Goal: Task Accomplishment & Management: Manage account settings

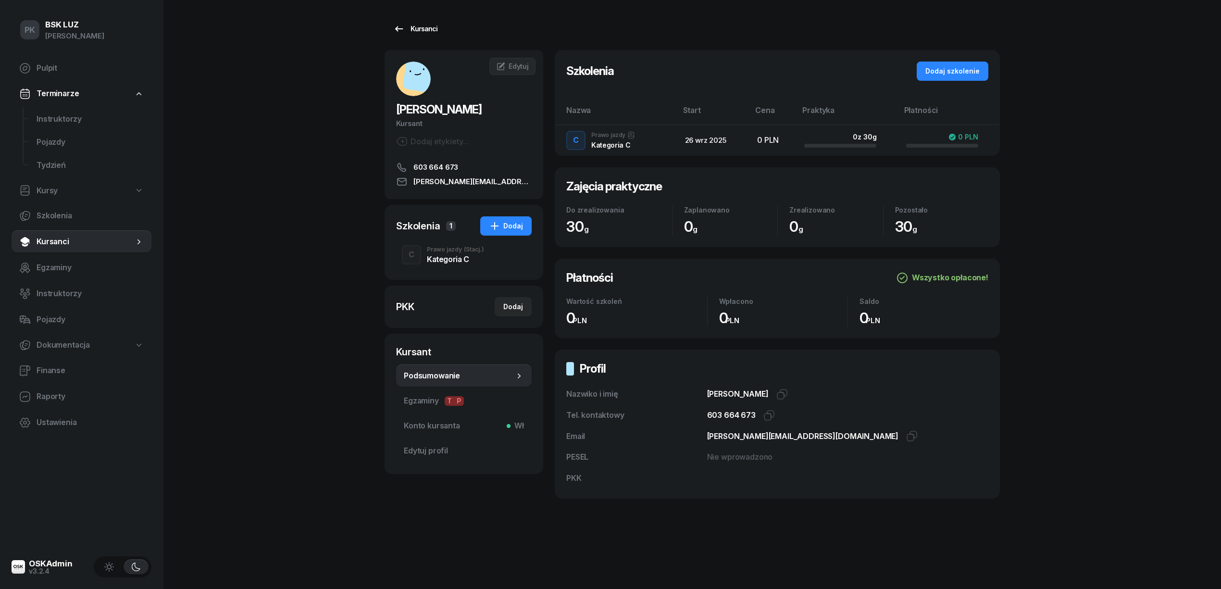
click at [414, 19] on div "Kursanci [PERSON_NAME] Kursant Dodaj etykiety... 603 664 673 [EMAIL_ADDRESS][DO…" at bounding box center [691, 270] width 615 height 541
click at [74, 115] on span "Instruktorzy" at bounding box center [90, 119] width 107 height 12
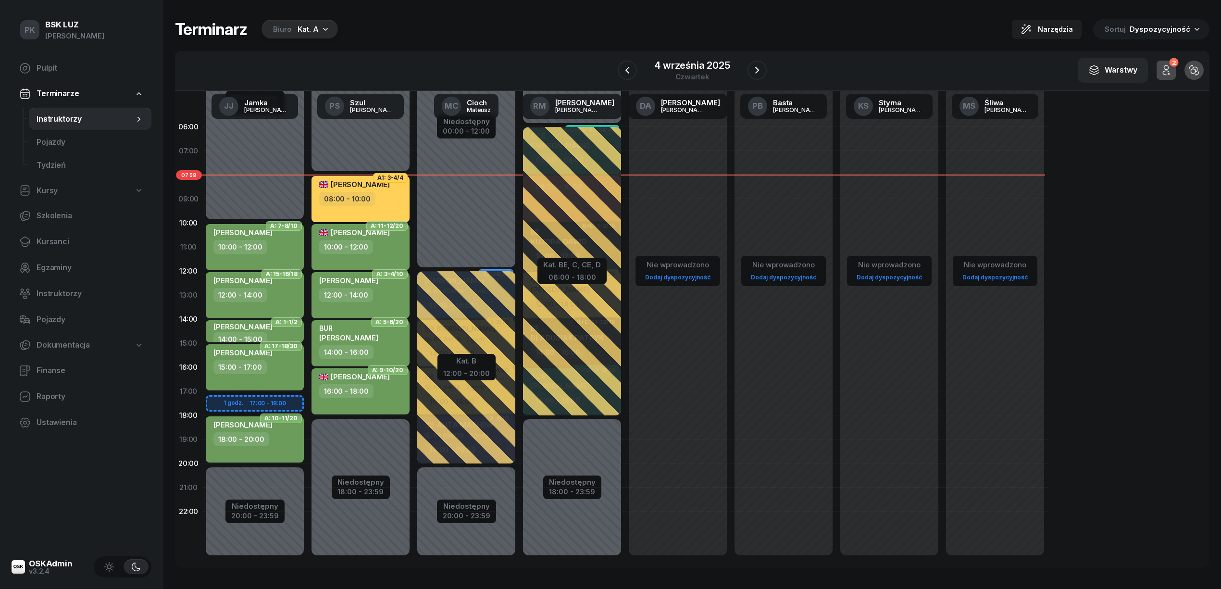
click at [321, 30] on icon "button" at bounding box center [326, 29] width 10 height 10
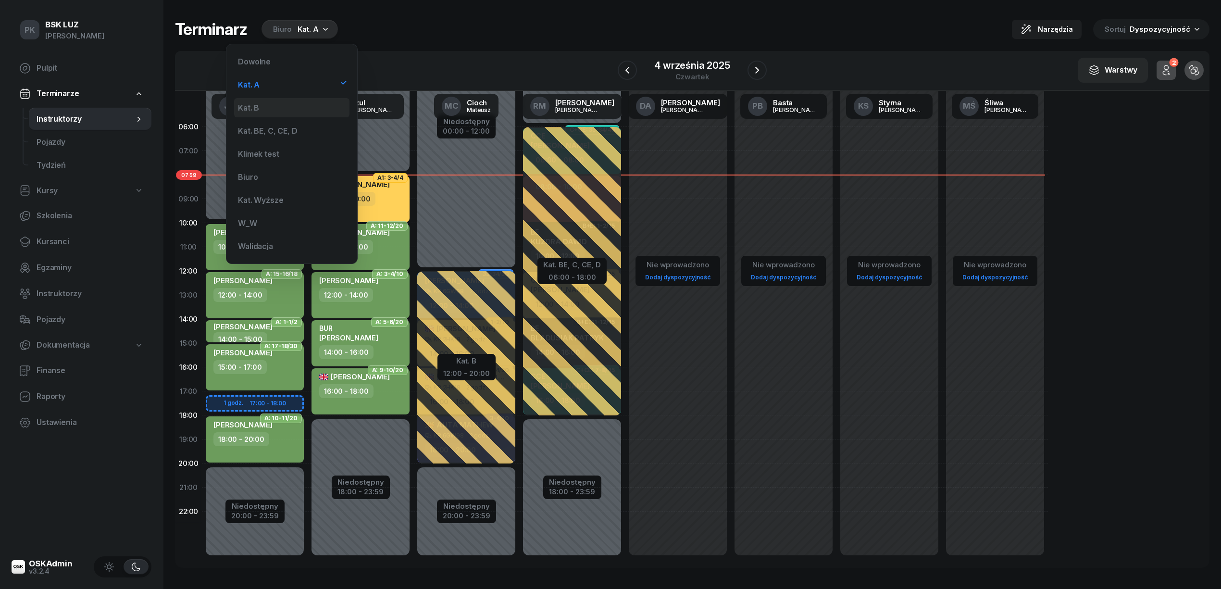
click at [308, 104] on div "Kat. B" at bounding box center [291, 107] width 115 height 19
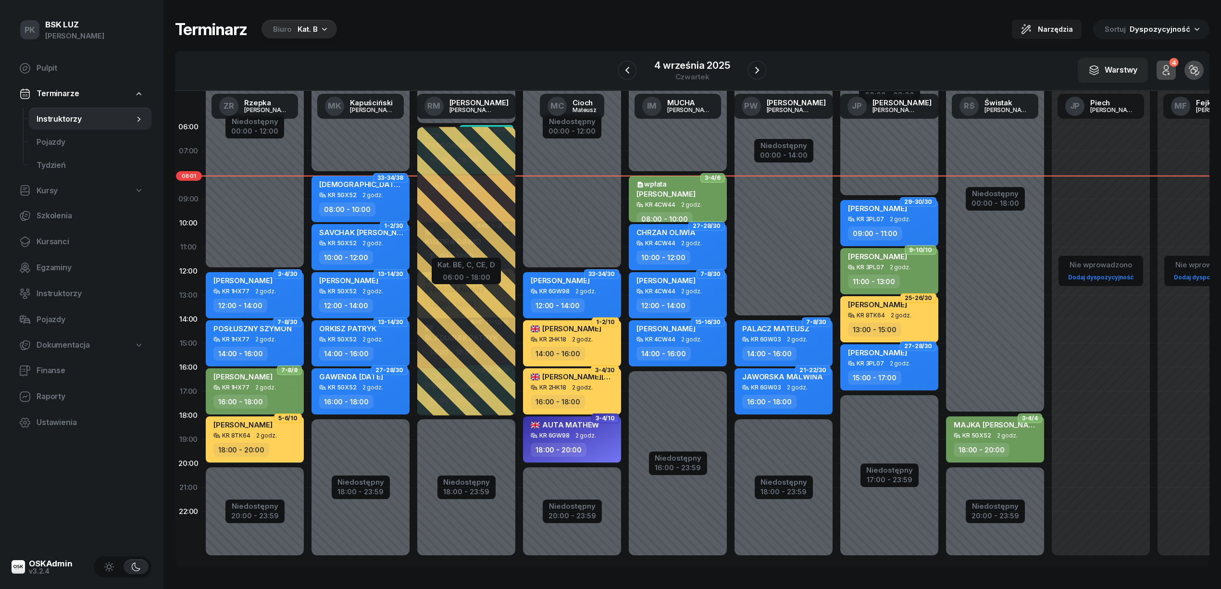
click at [663, 202] on div "KR 4CW44" at bounding box center [660, 204] width 30 height 6
select select "08"
select select "10"
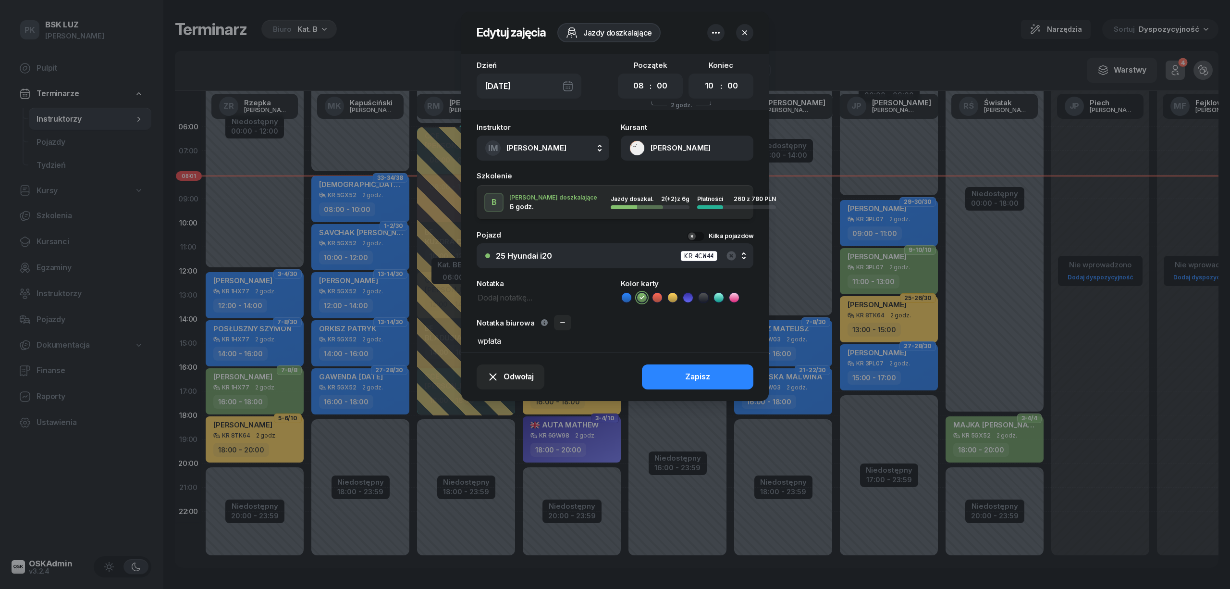
click at [660, 151] on button "[PERSON_NAME]" at bounding box center [687, 148] width 133 height 25
click at [674, 178] on link "Otwórz profil" at bounding box center [686, 181] width 126 height 24
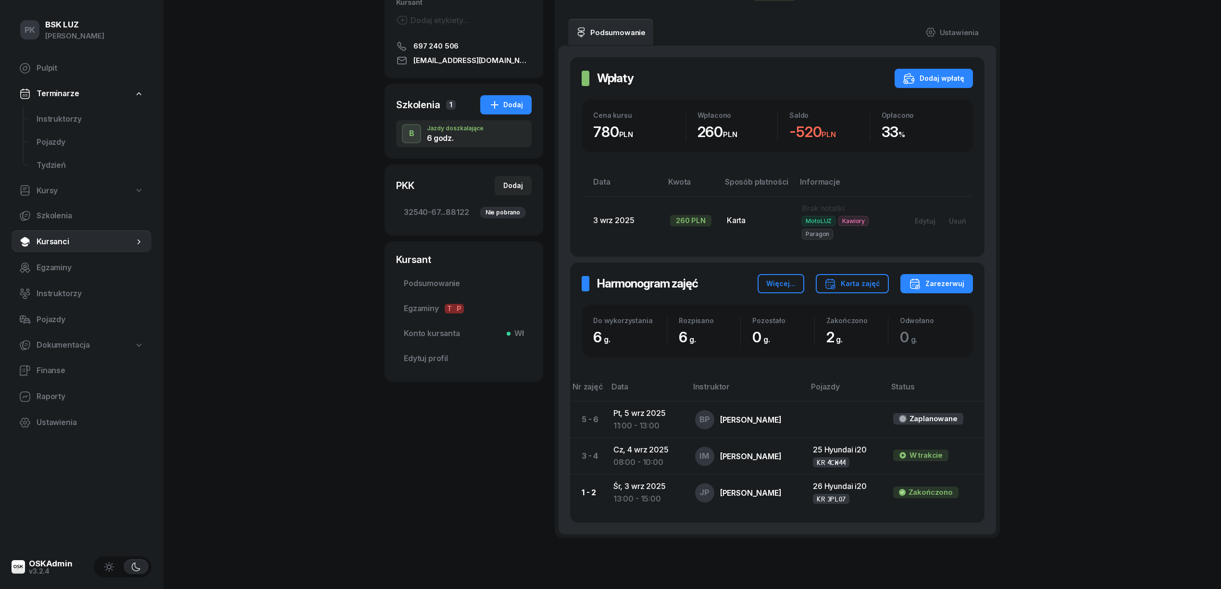
scroll to position [101, 0]
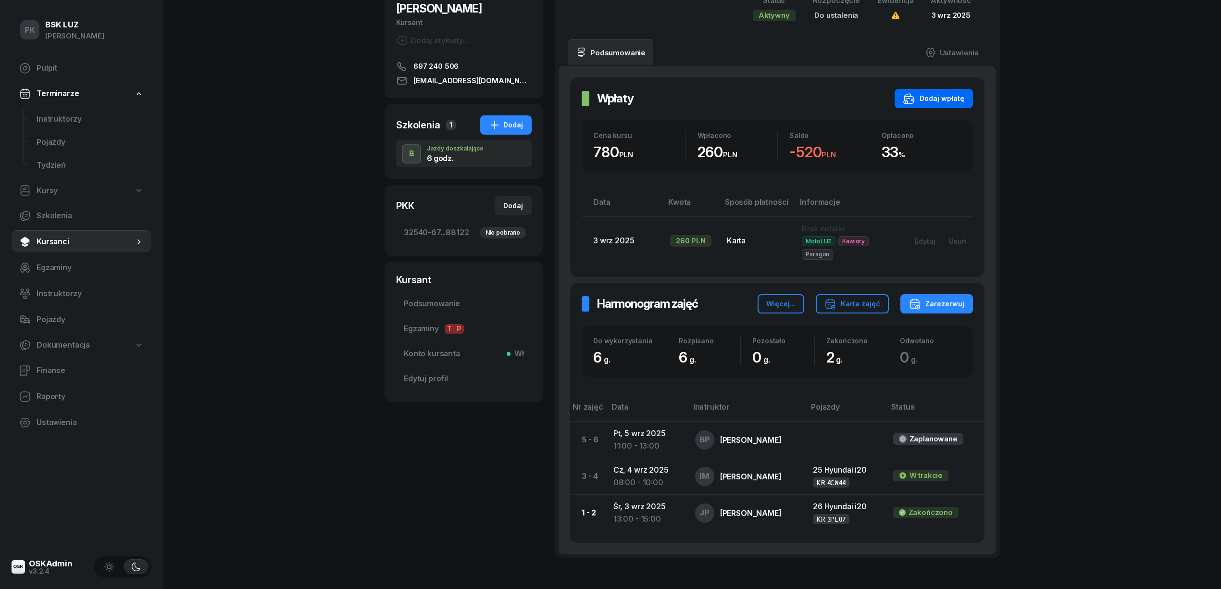
click at [957, 95] on div "Dodaj wpłatę" at bounding box center [933, 99] width 61 height 12
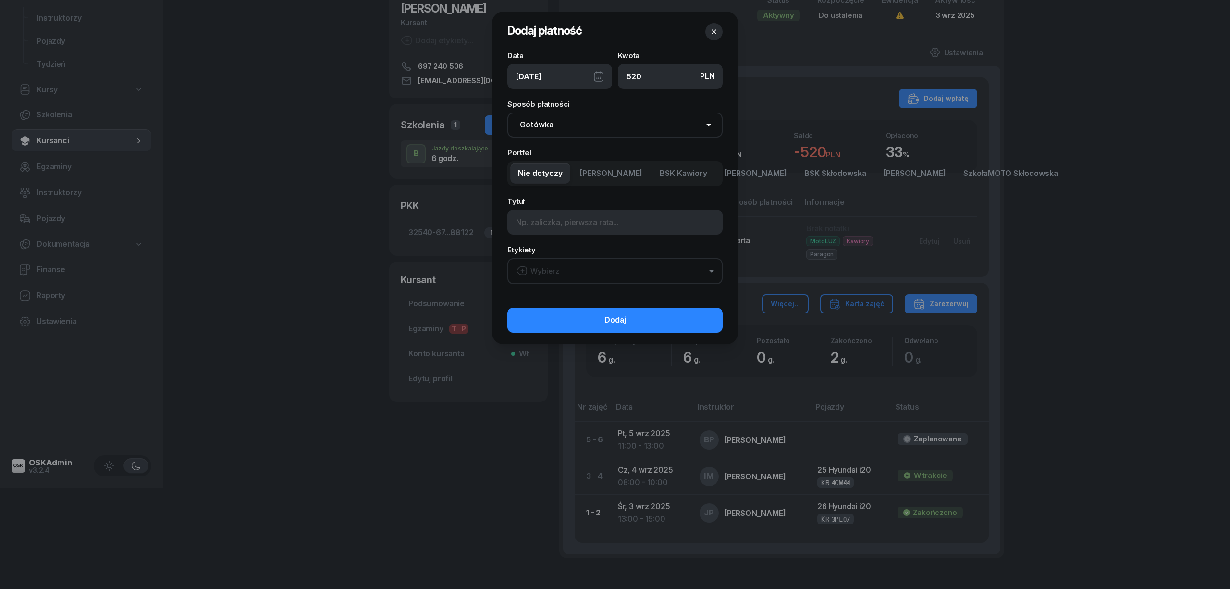
type input "520"
click at [598, 127] on select "Gotówka Karta Przelew Płatności online BLIK" at bounding box center [614, 124] width 215 height 25
select select "card"
click at [507, 112] on select "Gotówka Karta Przelew Płatności online BLIK" at bounding box center [614, 124] width 215 height 25
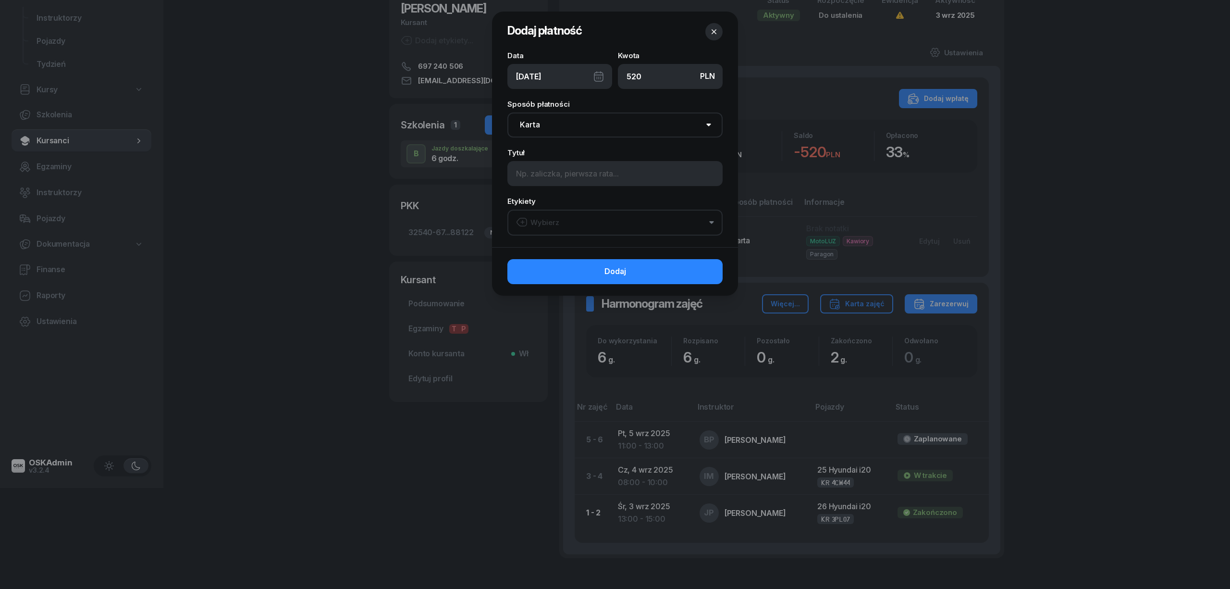
click at [563, 220] on button "Wybierz" at bounding box center [614, 223] width 215 height 26
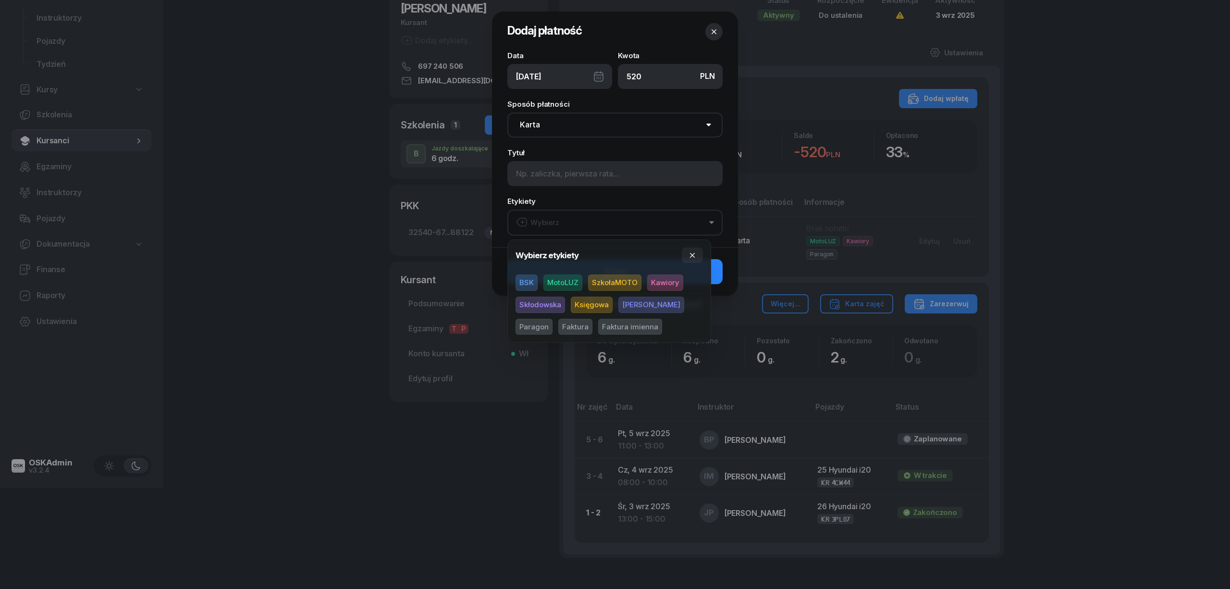
click at [558, 280] on span "MotoLUZ" at bounding box center [562, 282] width 39 height 16
click at [664, 277] on span "Kawiory" at bounding box center [665, 282] width 36 height 16
click at [553, 318] on span "Paragon" at bounding box center [534, 326] width 37 height 16
click at [694, 256] on icon "button" at bounding box center [692, 255] width 5 height 5
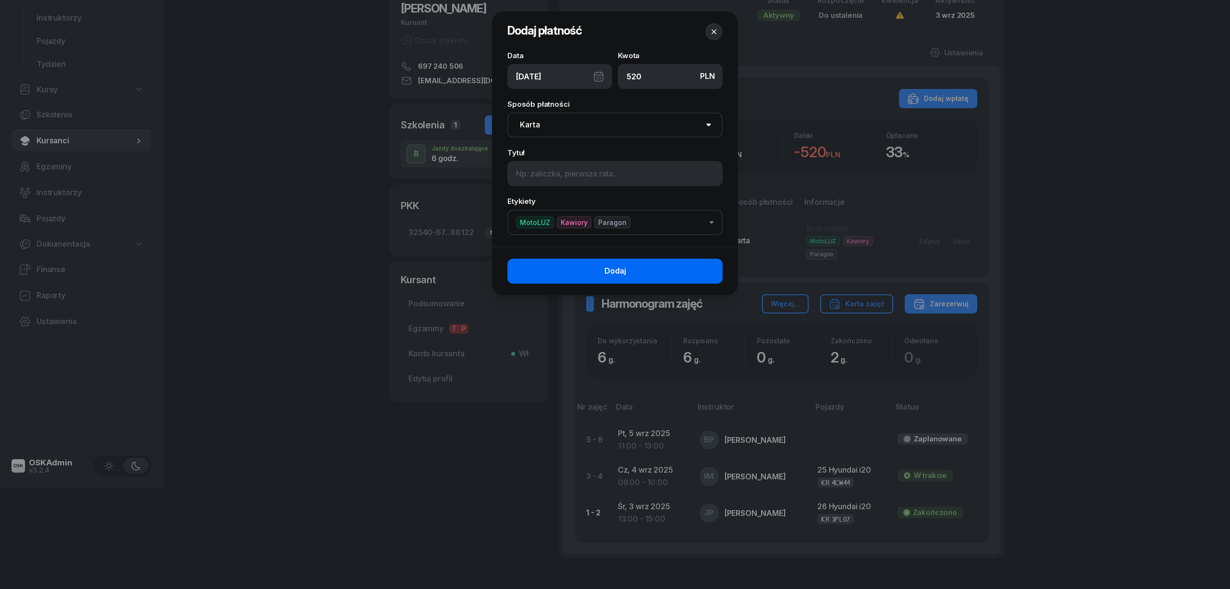
click at [691, 269] on button "Dodaj" at bounding box center [614, 271] width 215 height 25
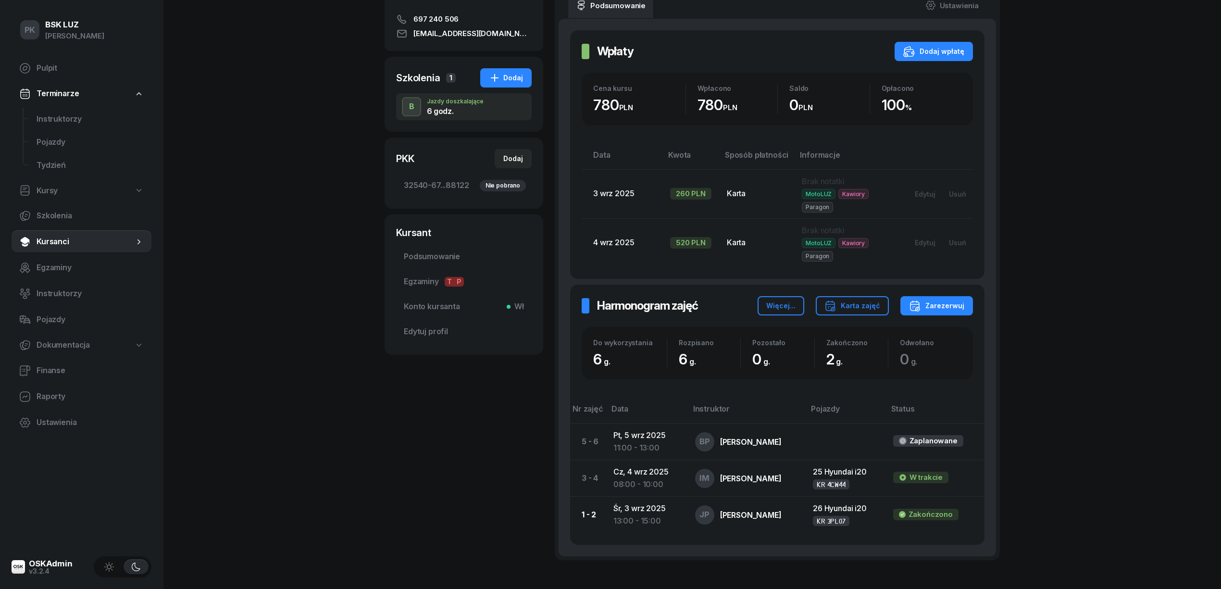
scroll to position [0, 0]
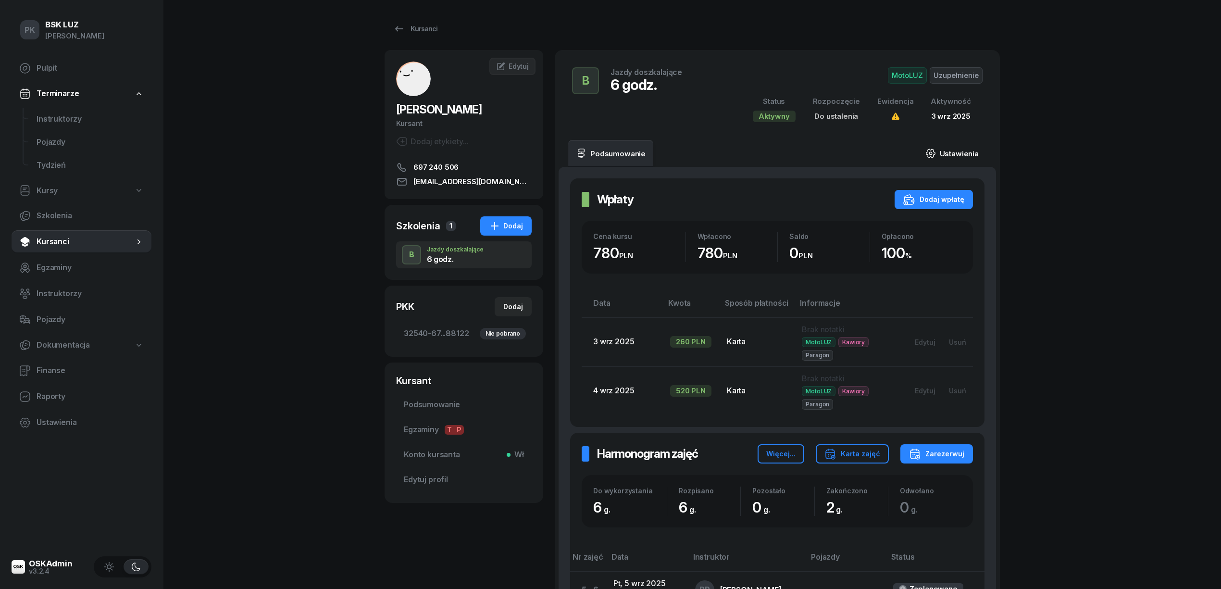
click at [974, 154] on link "Ustawienia" at bounding box center [951, 153] width 69 height 27
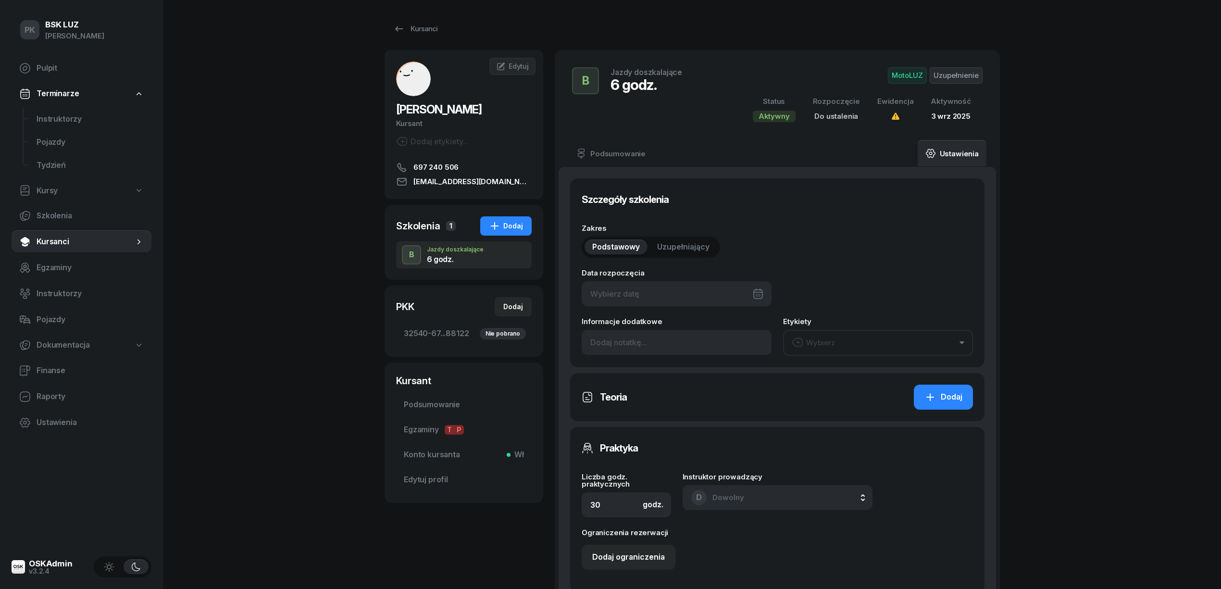
type input "6"
type input "32540"
type input "67052"
type input "31452"
type input "88122"
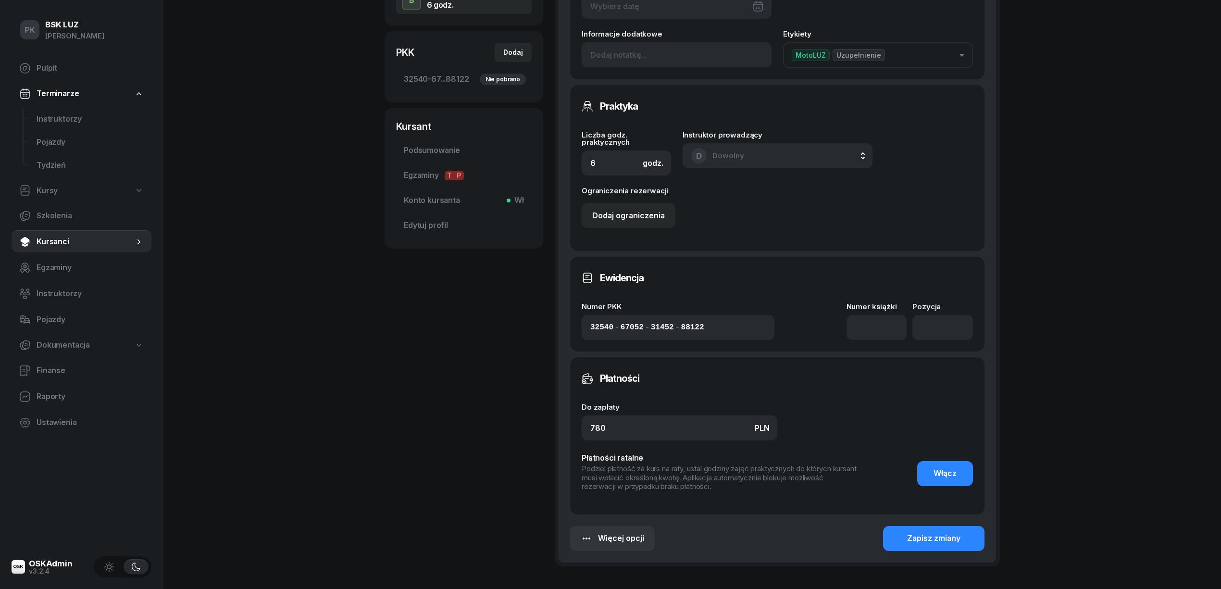
scroll to position [256, 0]
click at [942, 327] on input "number" at bounding box center [942, 325] width 61 height 25
type input "235"
click at [856, 318] on input at bounding box center [876, 325] width 61 height 25
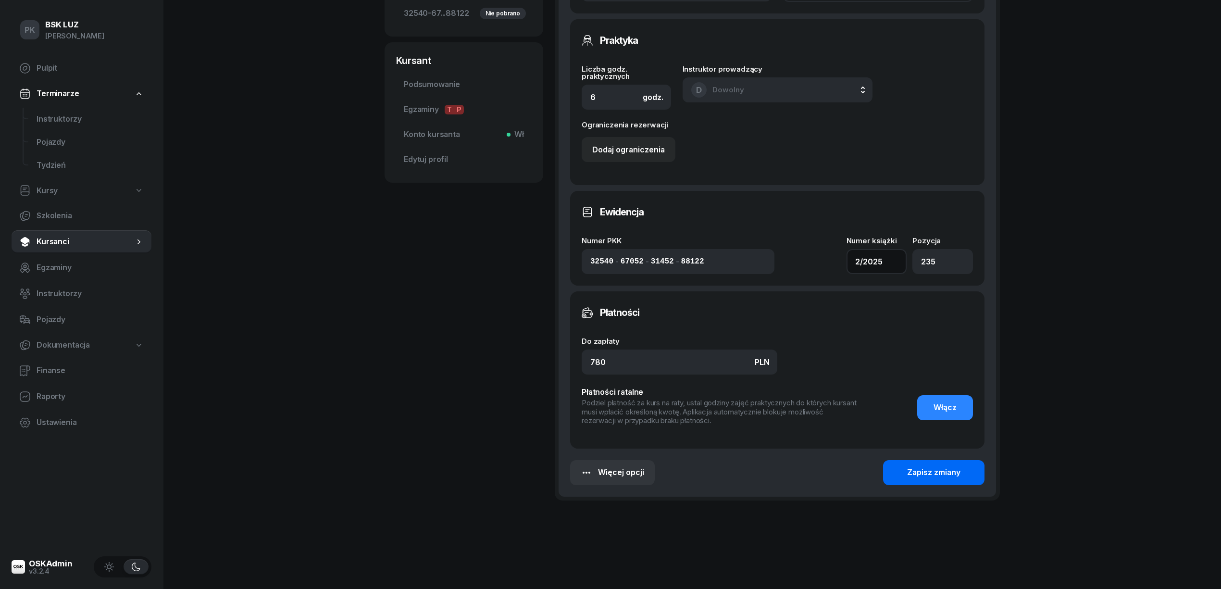
type input "2/2025"
click at [969, 467] on button "Zapisz zmiany" at bounding box center [933, 472] width 101 height 25
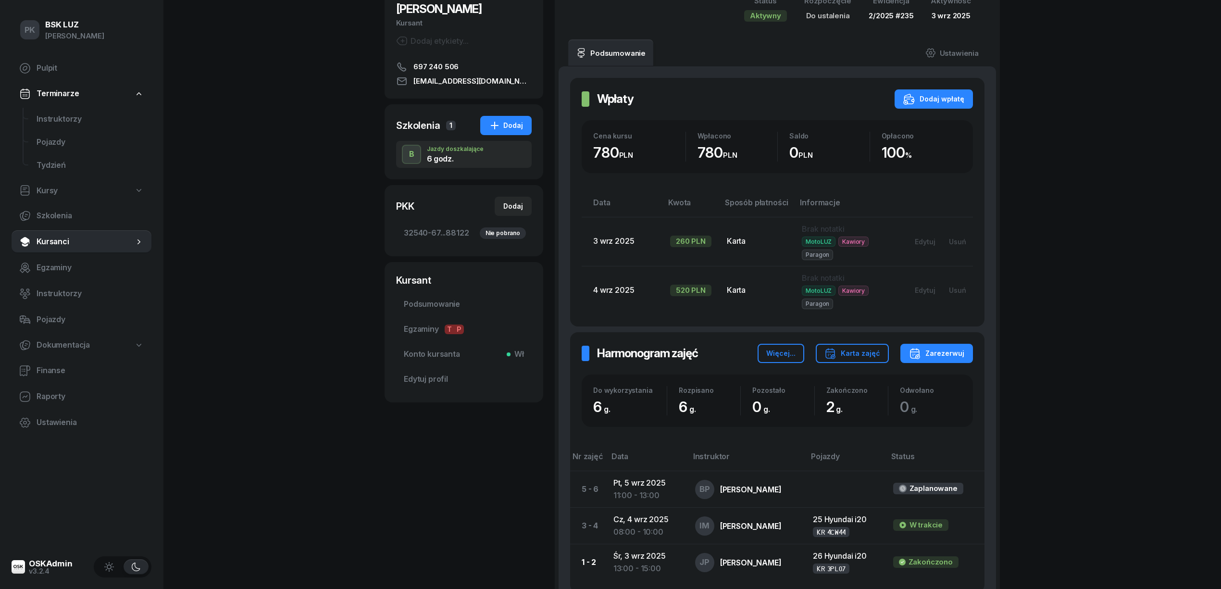
scroll to position [0, 0]
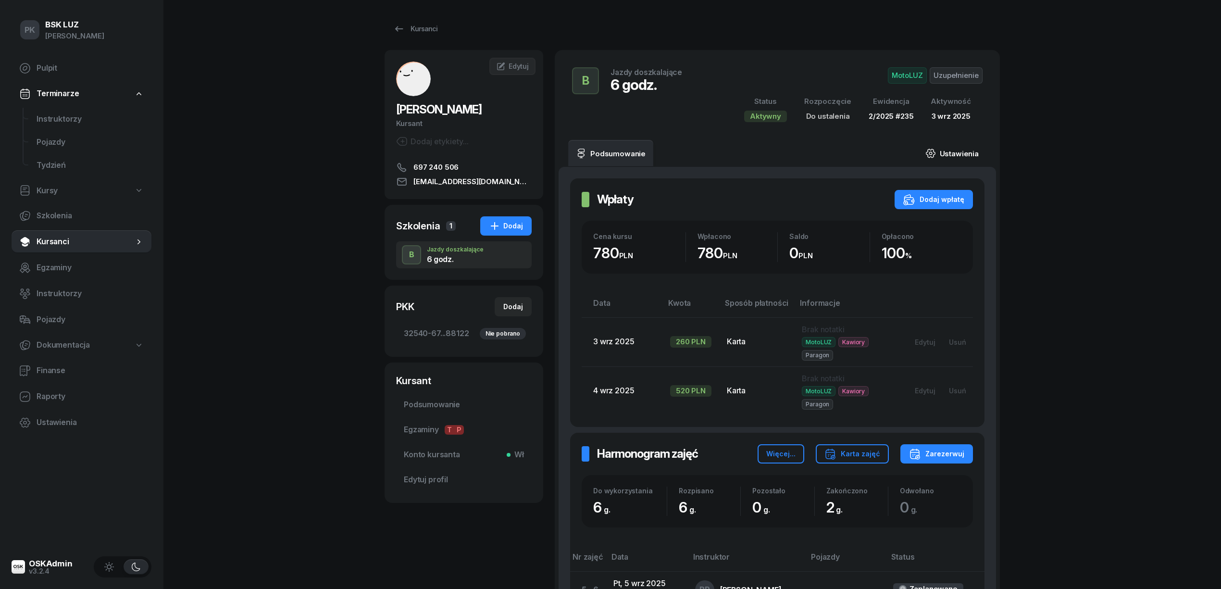
click at [961, 154] on link "Ustawienia" at bounding box center [951, 153] width 69 height 27
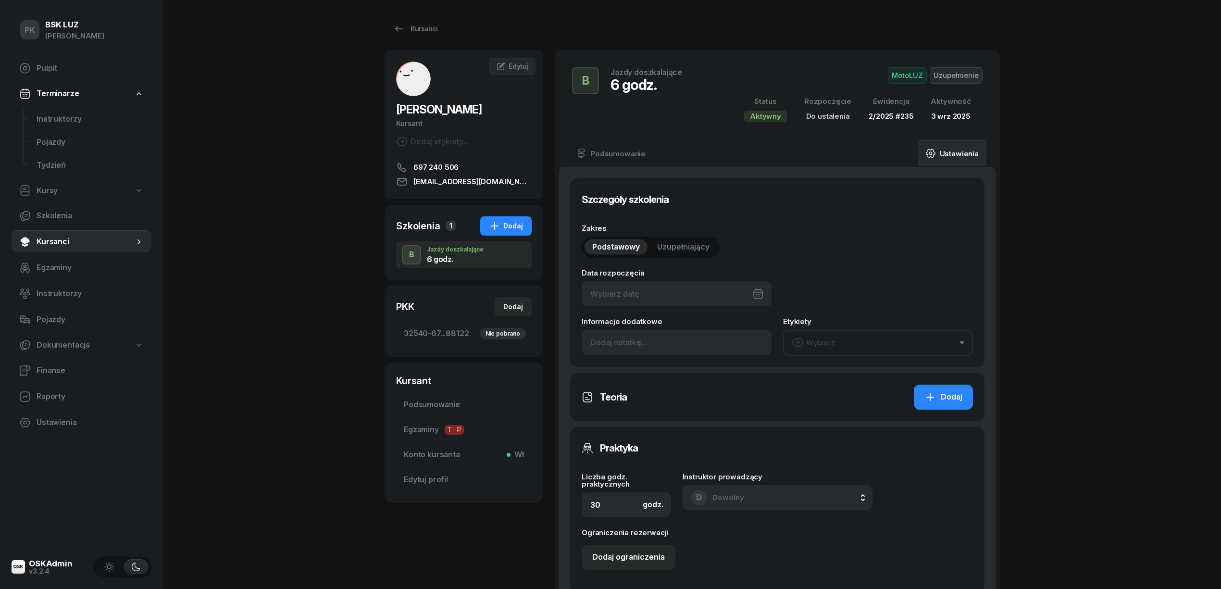
type input "6"
type input "32540"
type input "67052"
type input "31452"
type input "88122"
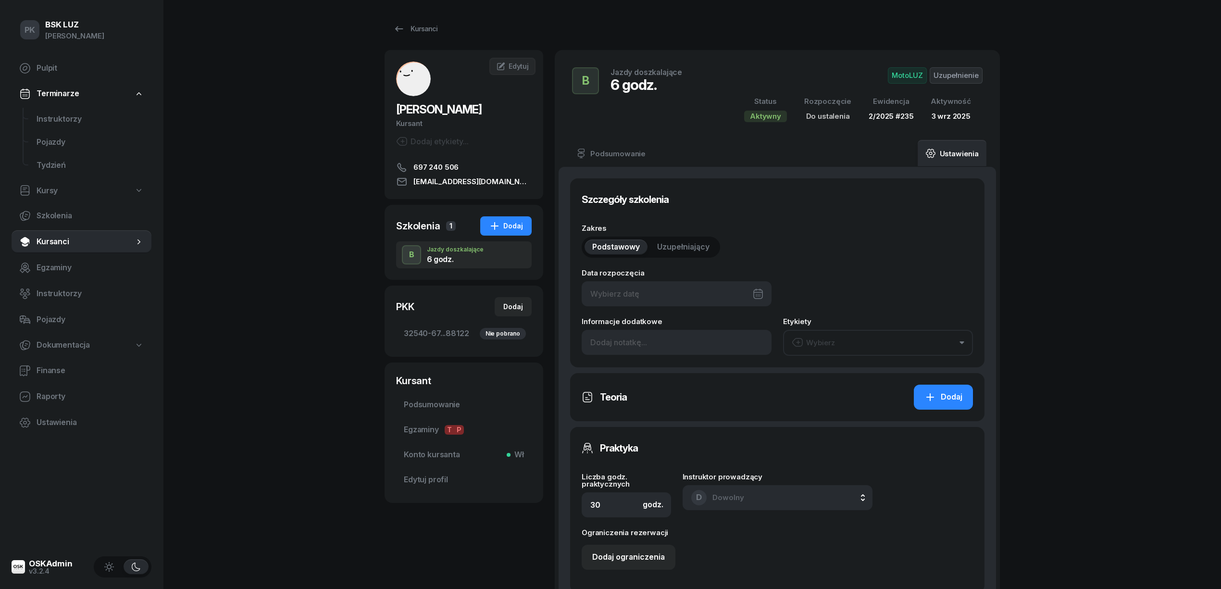
type input "2/2025"
type input "235"
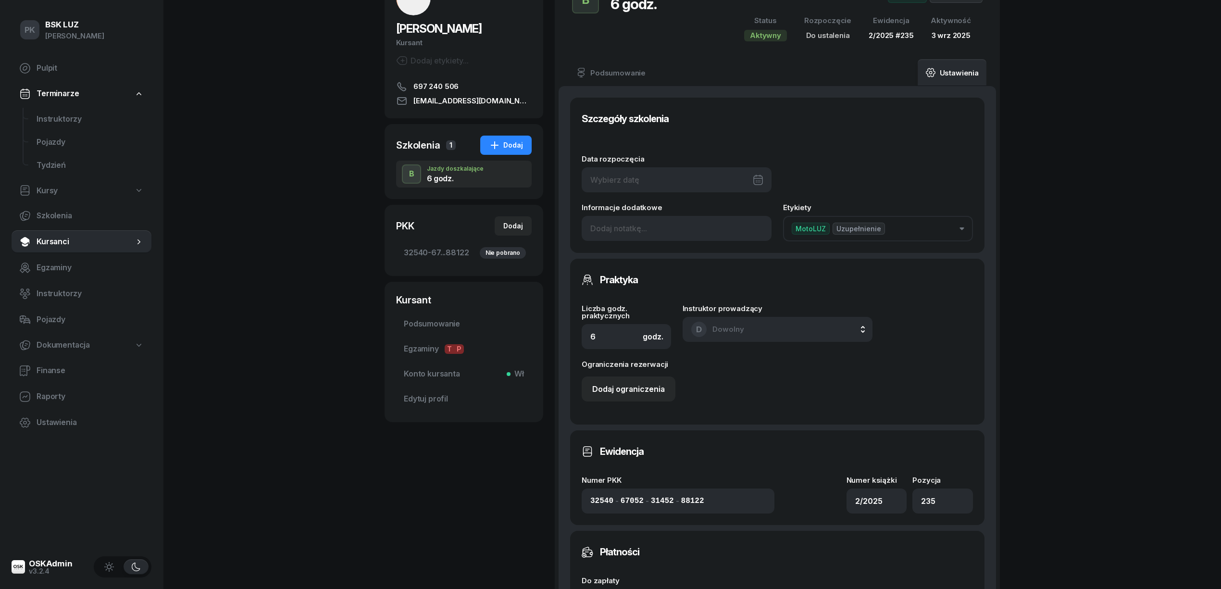
scroll to position [128, 0]
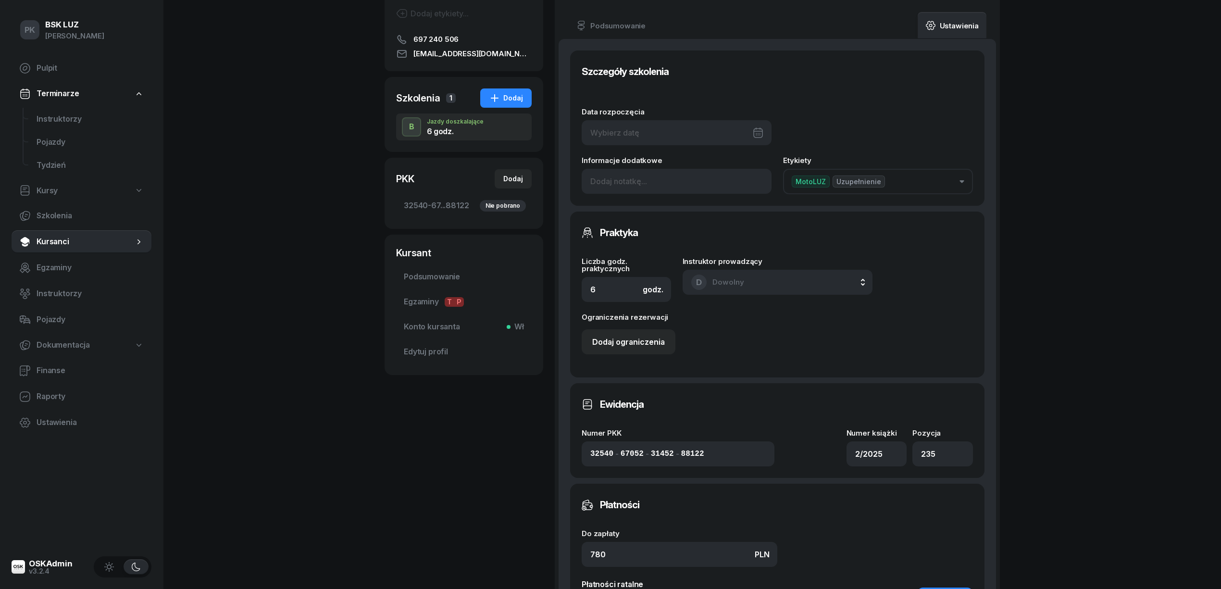
click at [676, 136] on div at bounding box center [676, 132] width 190 height 25
click at [687, 206] on div "3" at bounding box center [682, 205] width 15 height 15
type input "[DATE]"
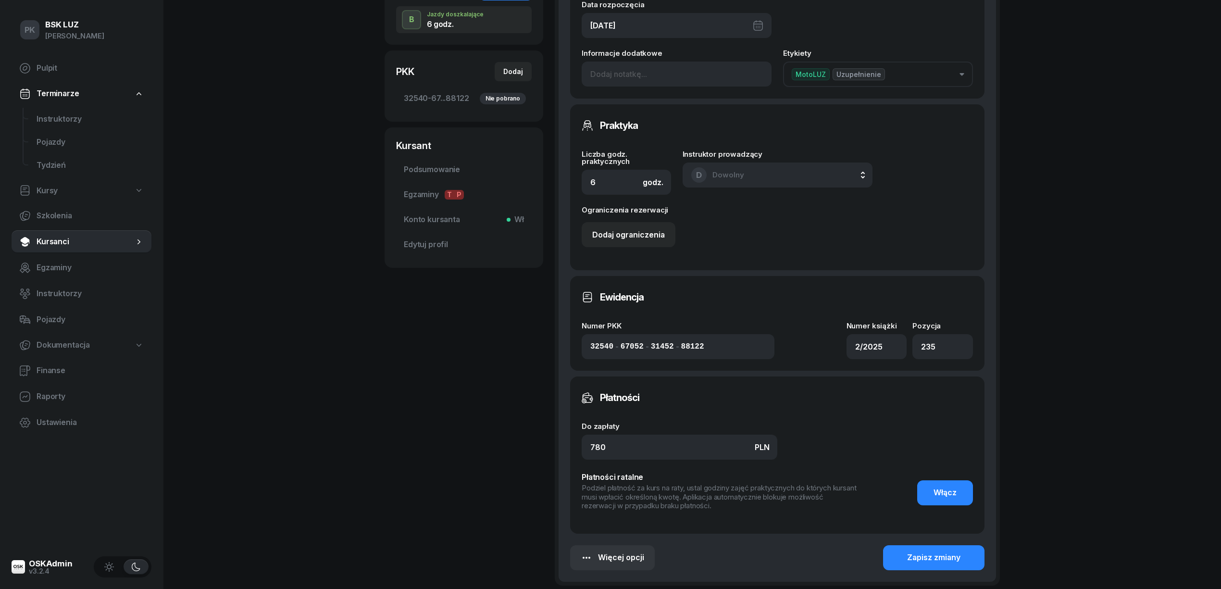
scroll to position [325, 0]
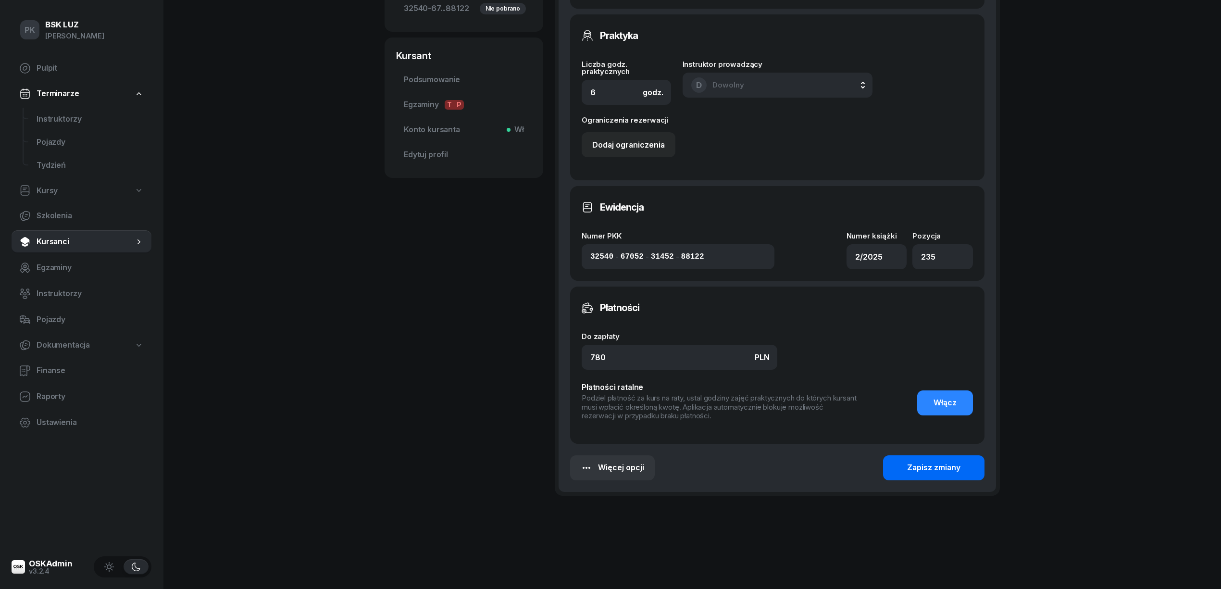
click at [931, 466] on div "Zapisz zmiany" at bounding box center [933, 467] width 53 height 12
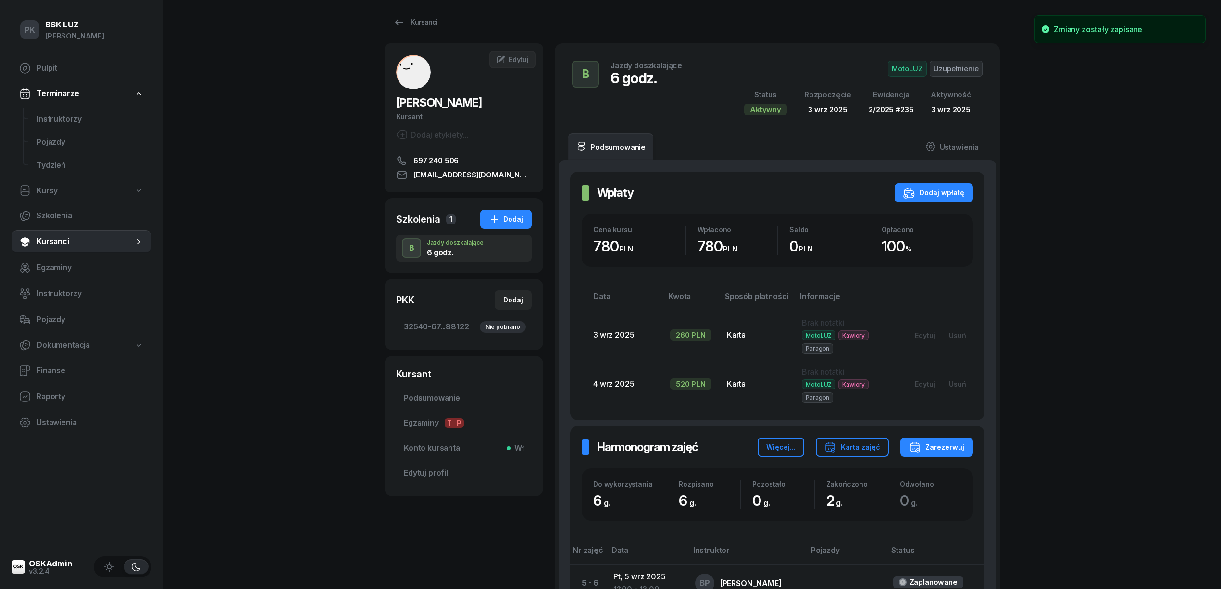
scroll to position [0, 0]
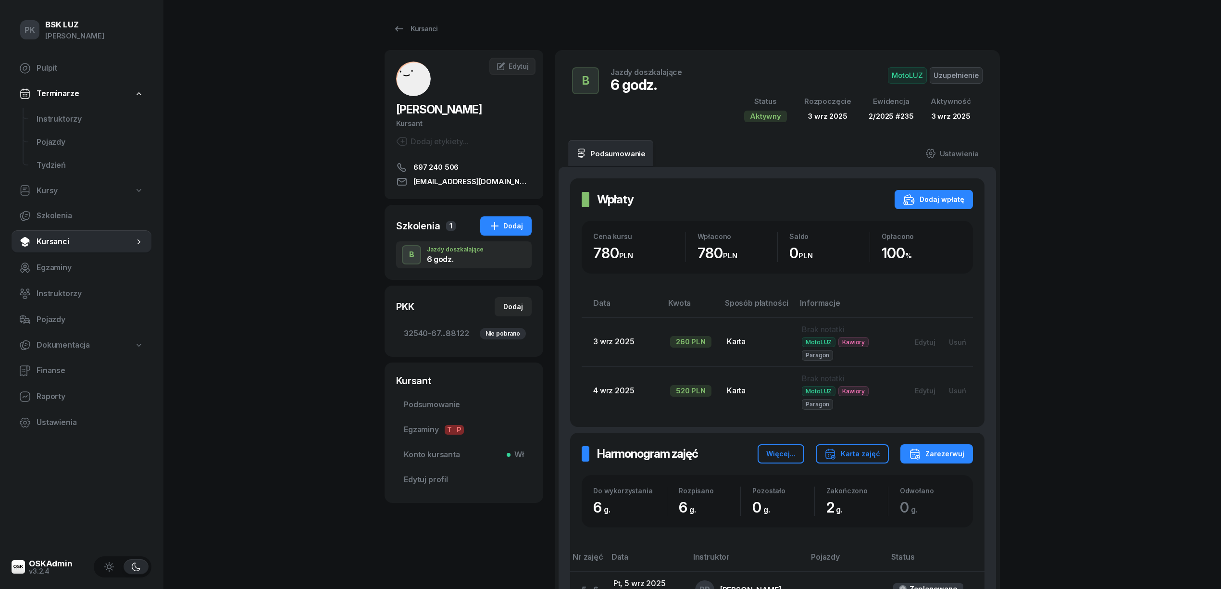
click at [327, 312] on div "PK BSK [PERSON_NAME] Pulpit Terminarze Instruktorzy Pojazdy Tydzień Kursy Szkol…" at bounding box center [610, 401] width 1221 height 802
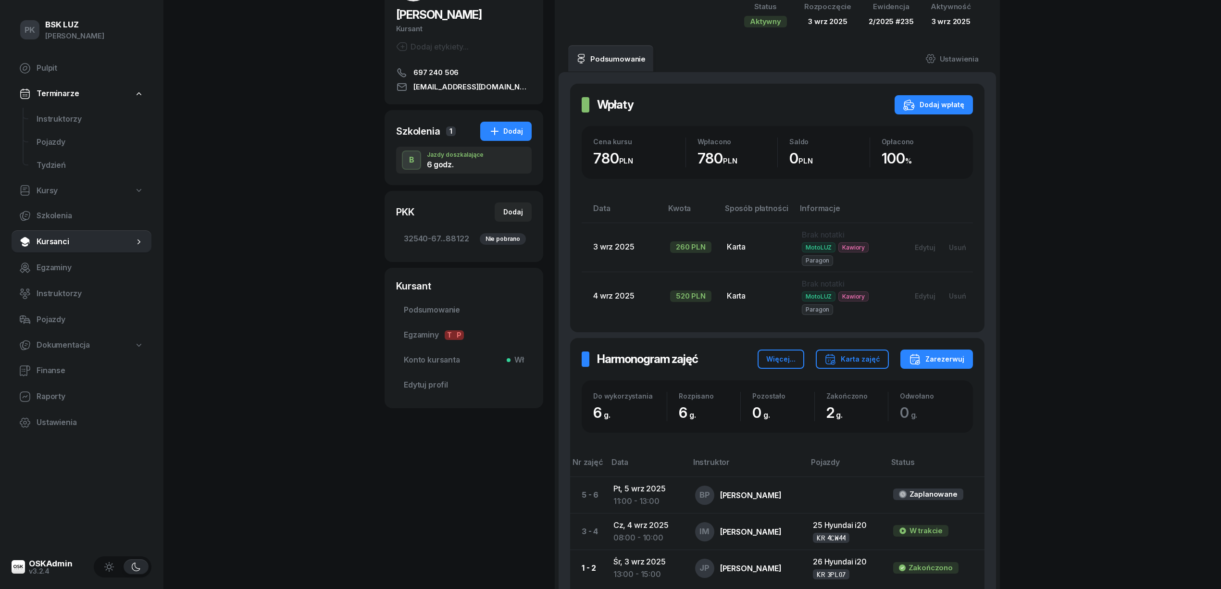
scroll to position [128, 0]
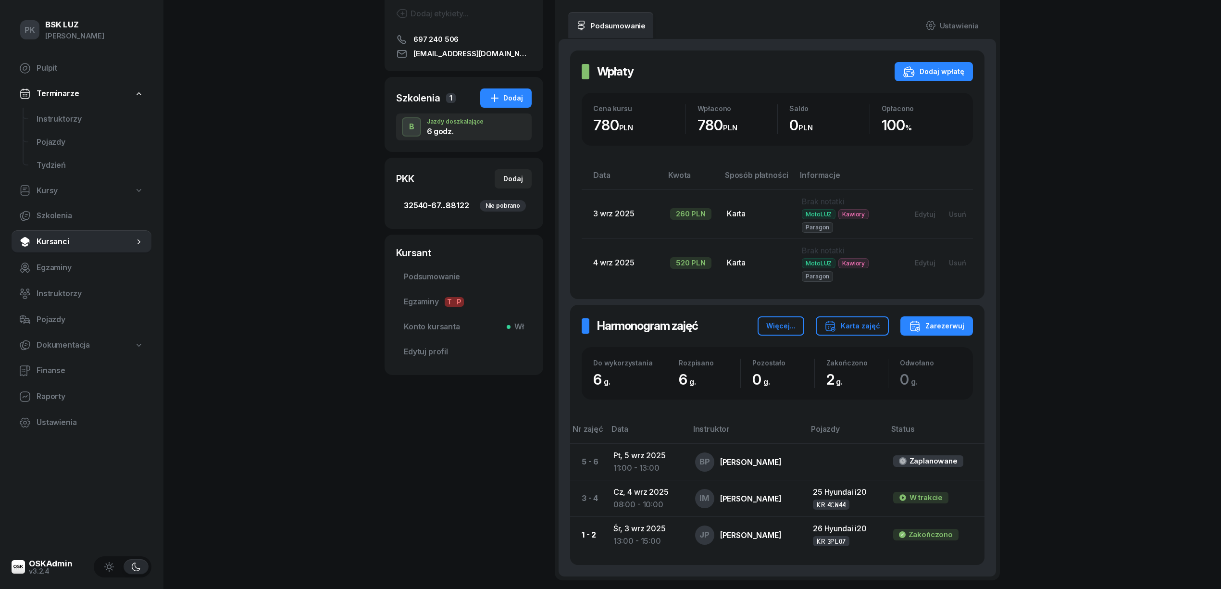
click at [449, 208] on span "32540-67...88122 Nie pobrano" at bounding box center [464, 205] width 120 height 12
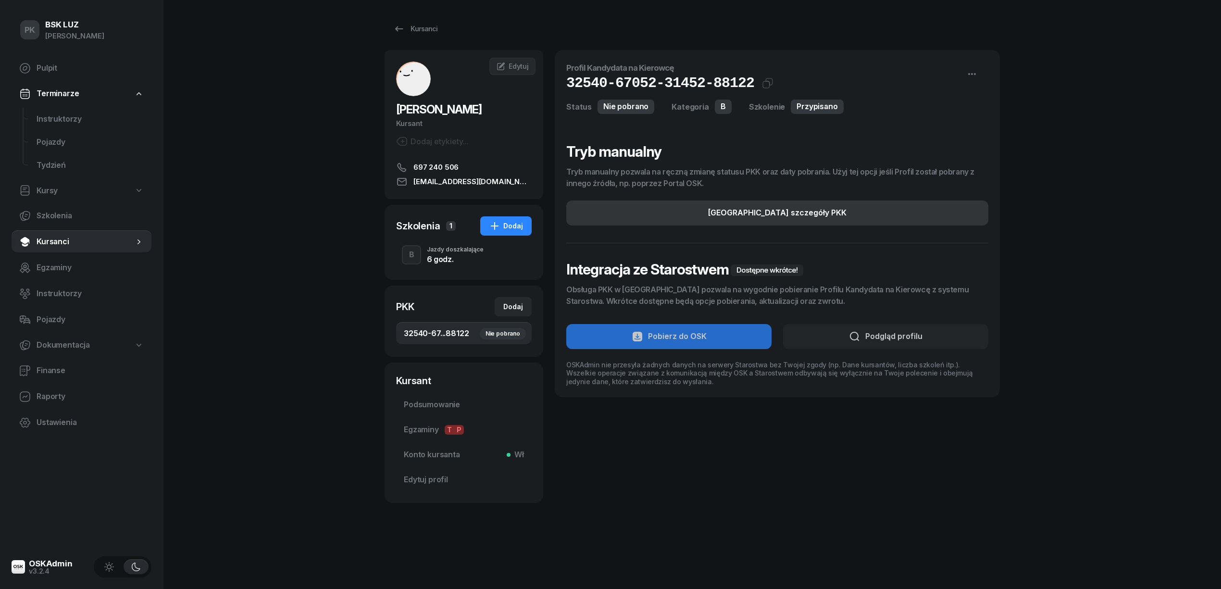
click at [823, 206] on button "[GEOGRAPHIC_DATA] szczegóły PKK" at bounding box center [777, 212] width 422 height 25
select select "B"
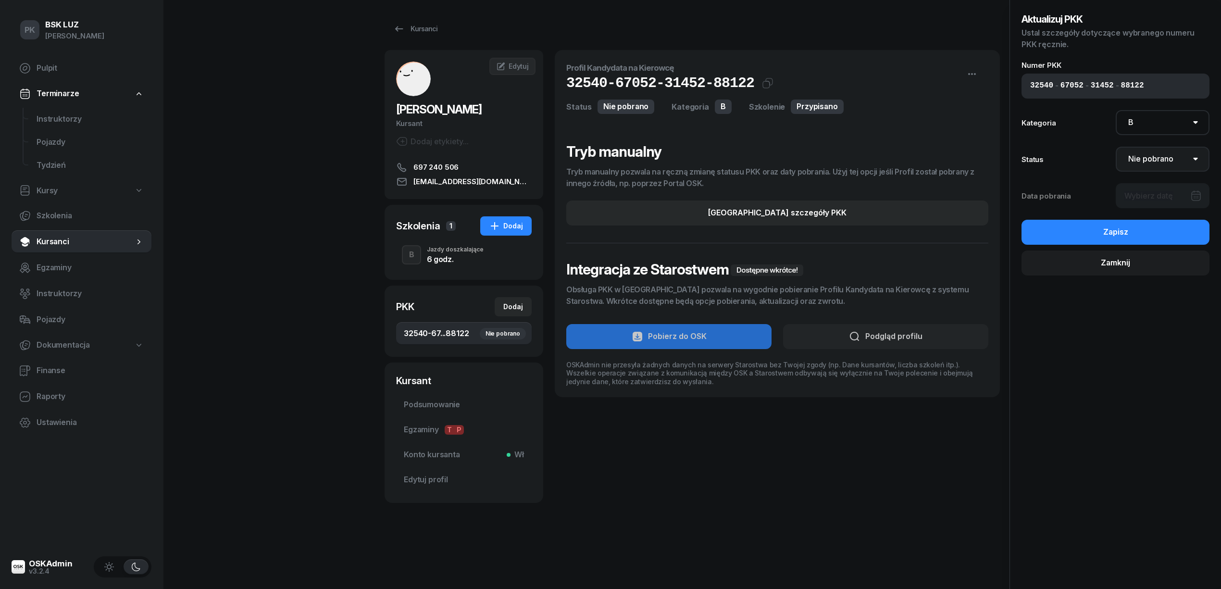
click at [1141, 155] on select "Nie pobrano Pobrano Zwrócono Zaktualizowano" at bounding box center [1162, 159] width 94 height 25
select select "Get"
click at [1115, 147] on select "Nie pobrano Pobrano Zwrócono Zaktualizowano" at bounding box center [1162, 159] width 94 height 25
click at [1150, 185] on div at bounding box center [1162, 195] width 94 height 25
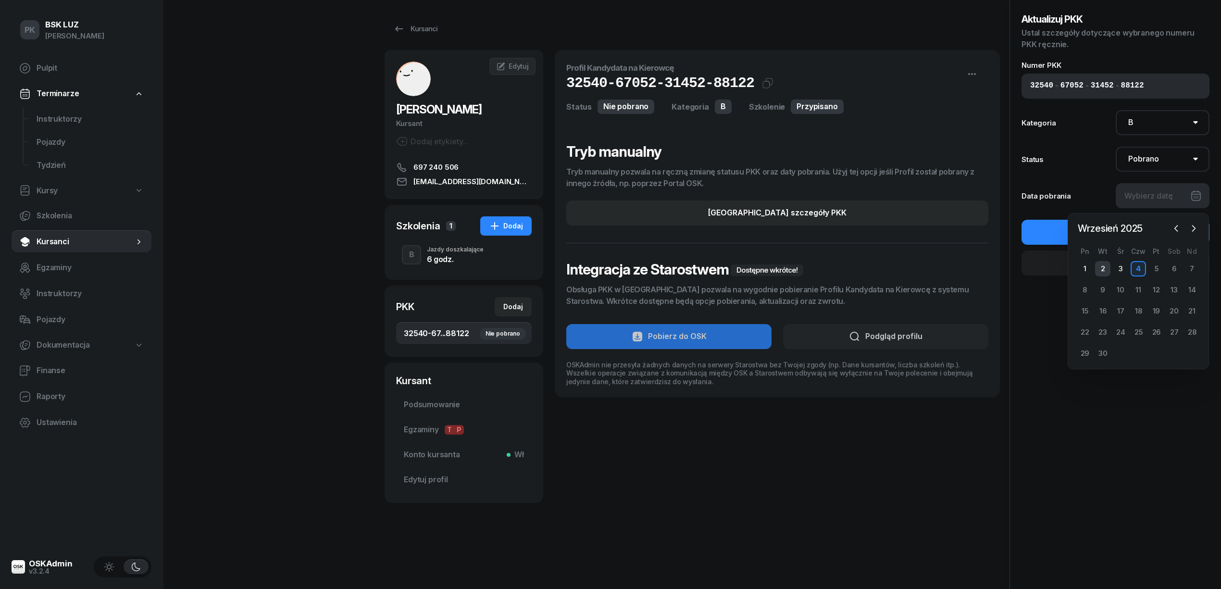
click at [1108, 268] on div "2" at bounding box center [1102, 268] width 15 height 15
type input "[DATE]"
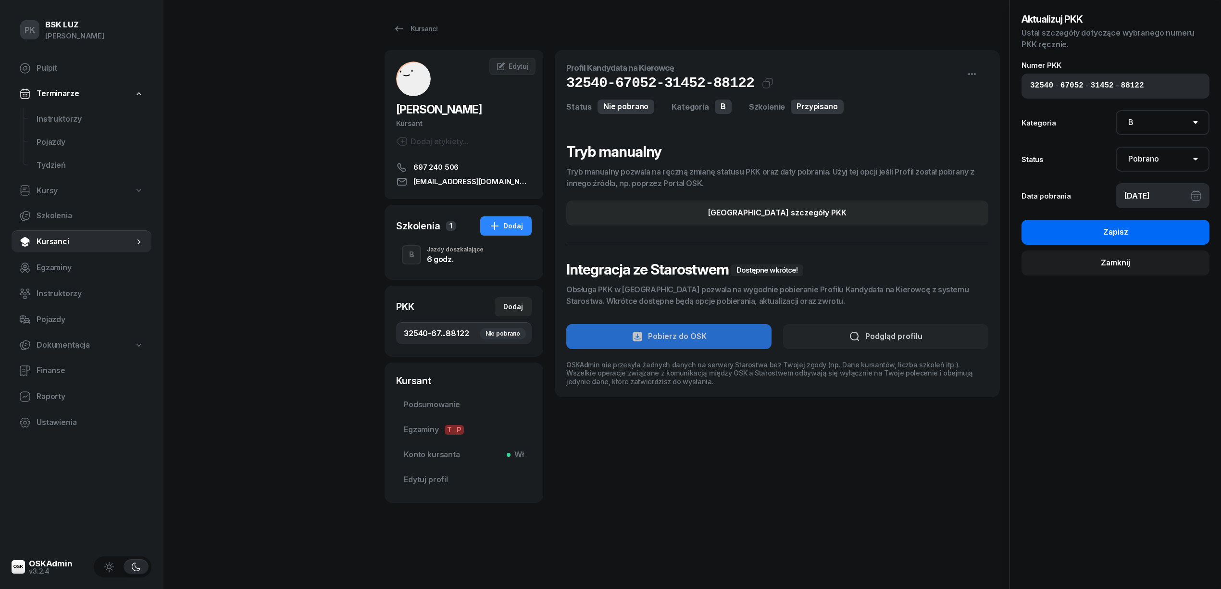
click at [1125, 229] on div "Zapisz" at bounding box center [1115, 232] width 25 height 12
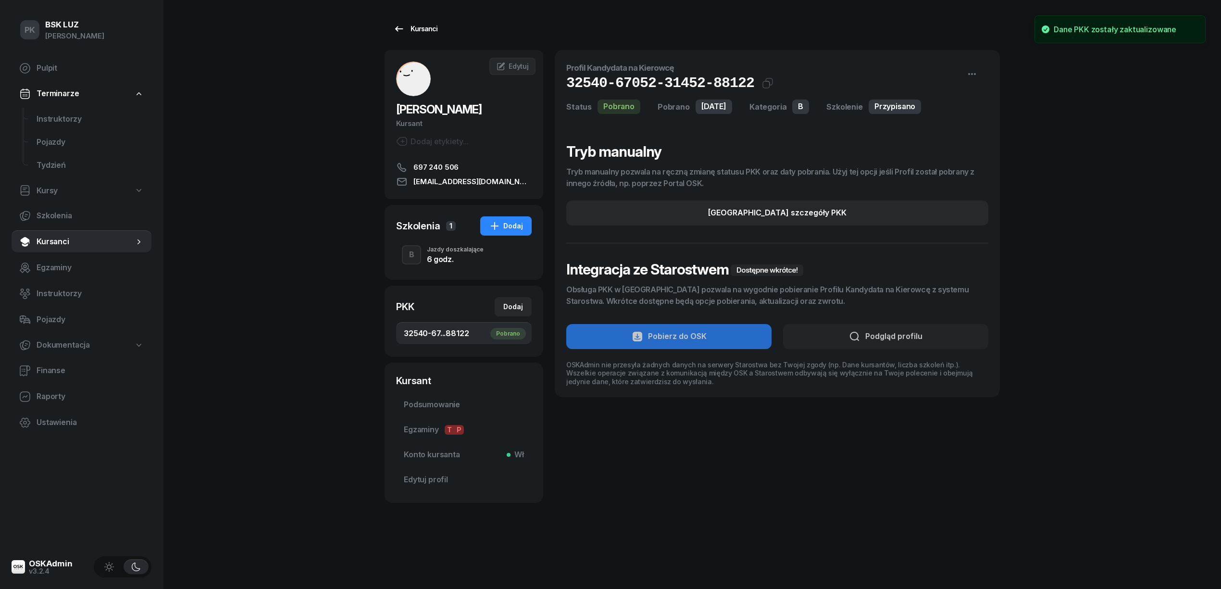
click at [428, 28] on div "Kursanci" at bounding box center [415, 29] width 44 height 12
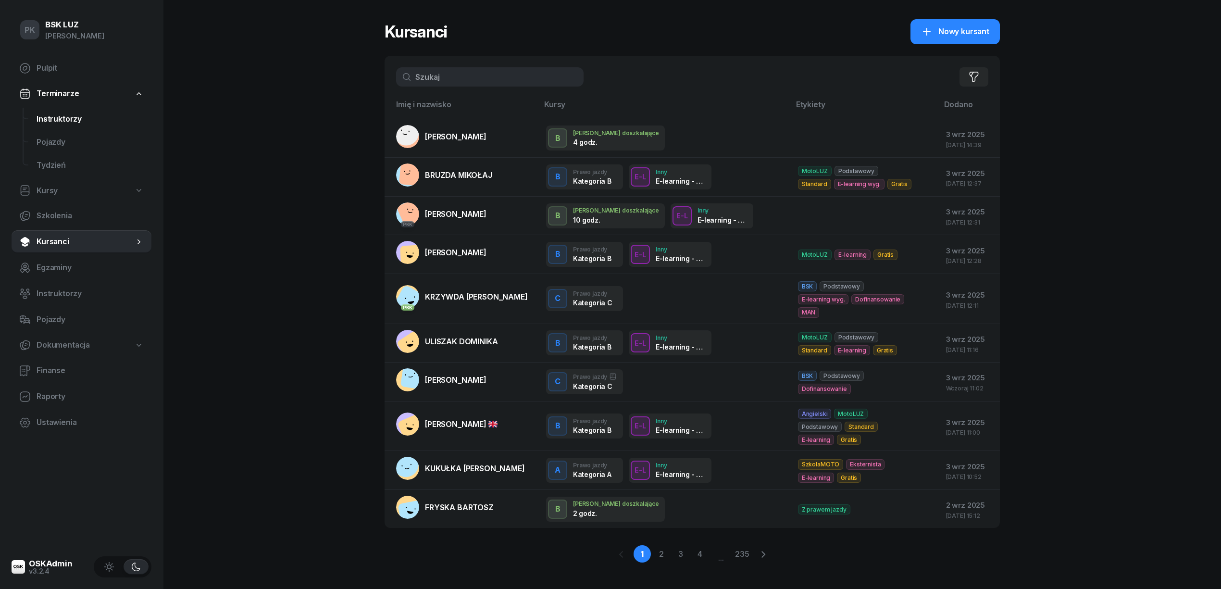
click at [63, 121] on span "Instruktorzy" at bounding box center [90, 119] width 107 height 12
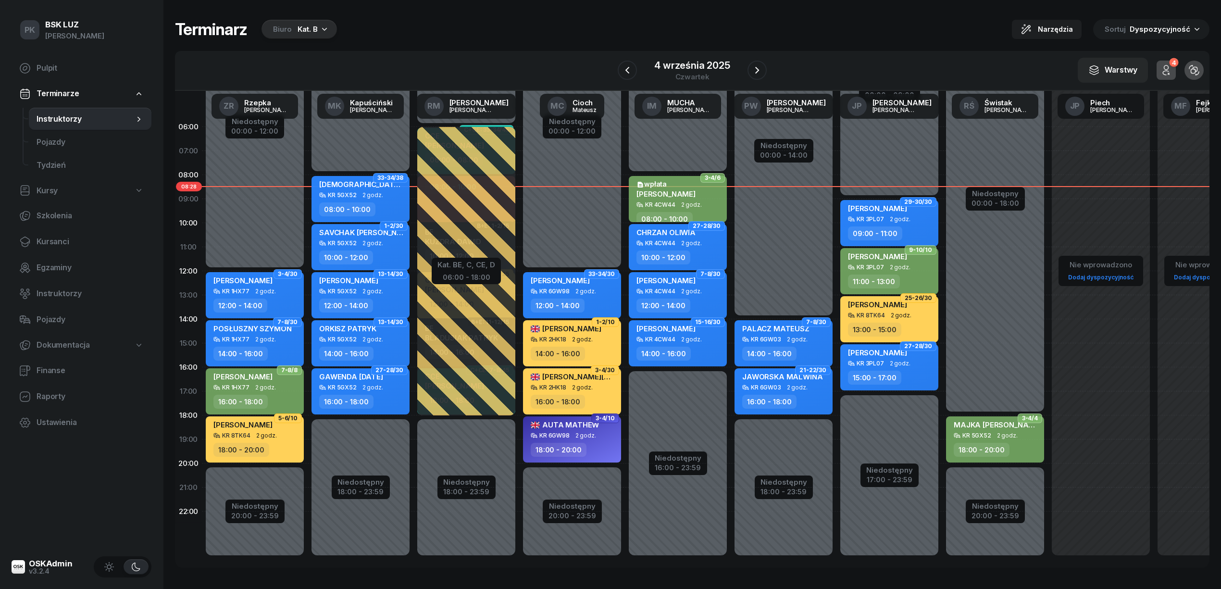
click at [789, 268] on div "Niedostępny 00:00 - 14:00 Niedostępny 18:00 - 23:59 7-8/30 PALACZ MATEUSZ KR 6G…" at bounding box center [783, 343] width 106 height 457
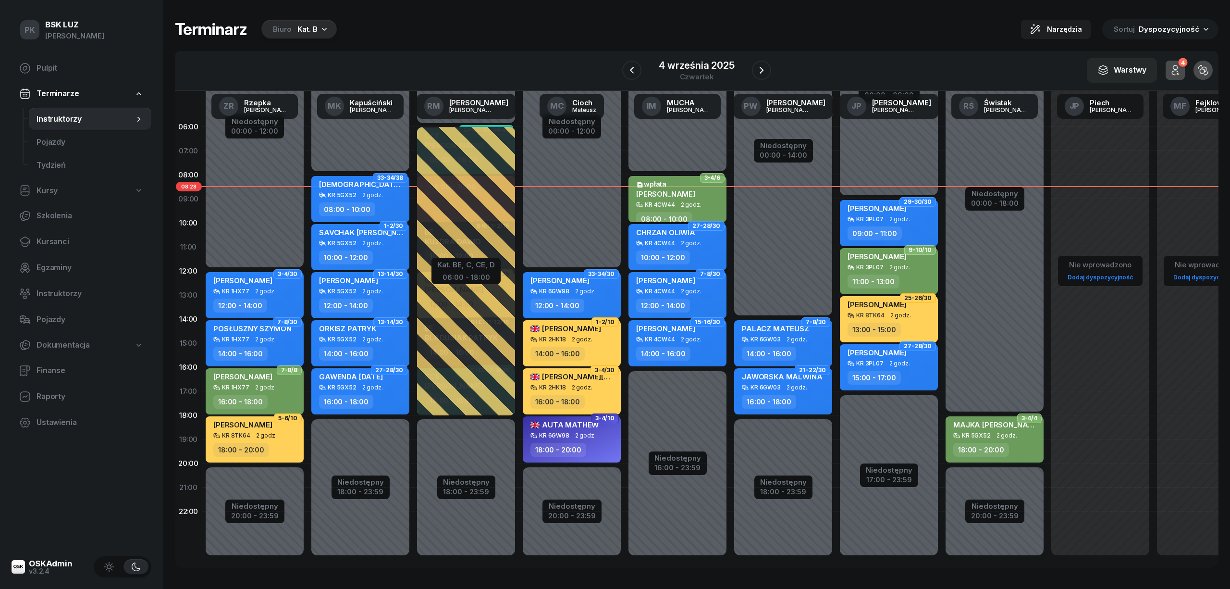
select select "11"
select select "13"
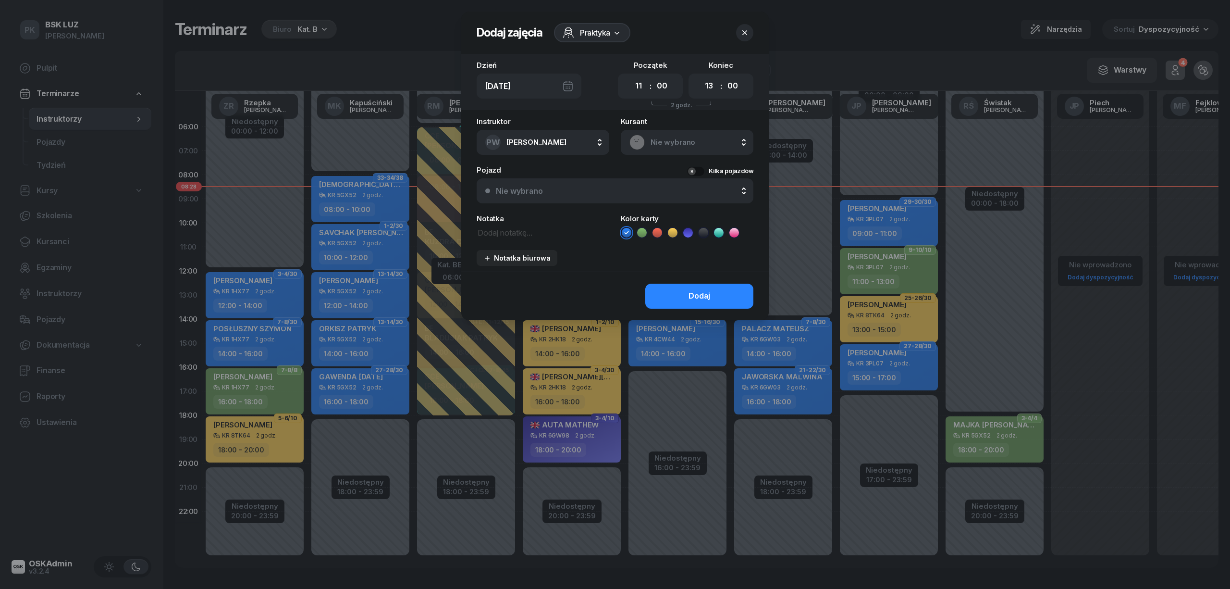
click at [789, 268] on div at bounding box center [615, 294] width 1230 height 589
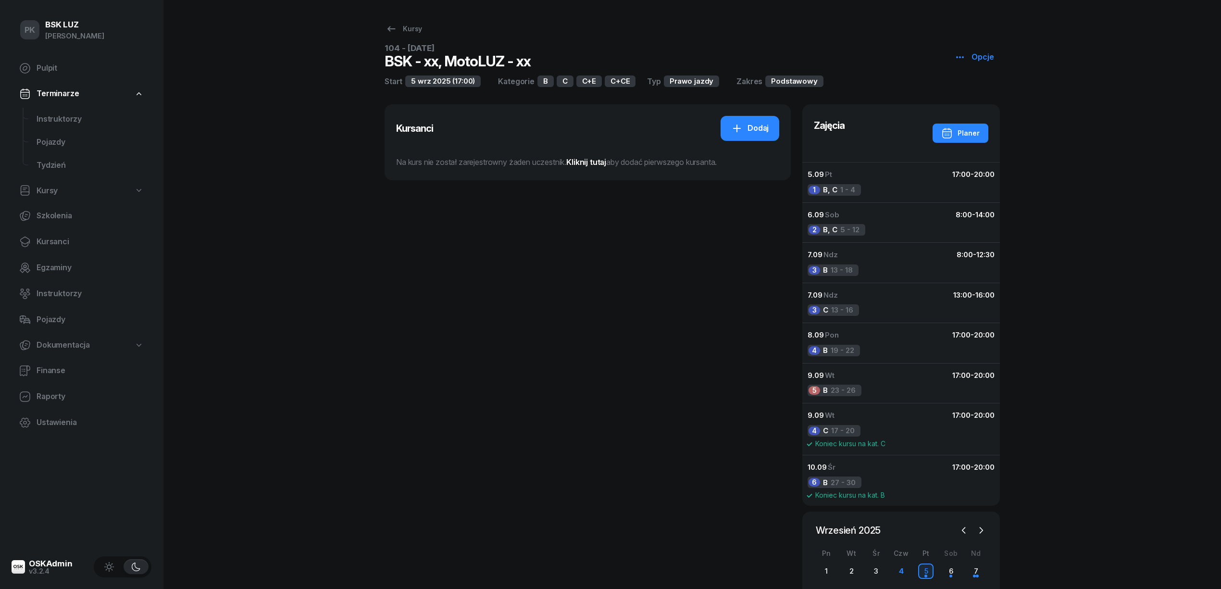
click at [59, 193] on link "Kursy" at bounding box center [82, 191] width 140 height 22
select select
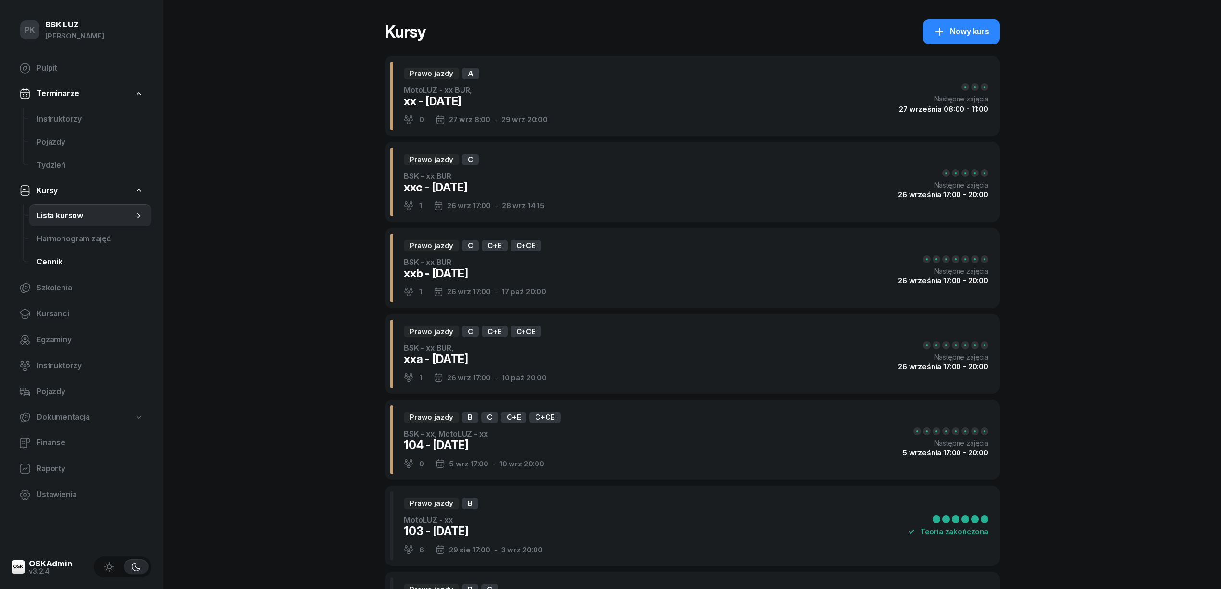
click at [55, 269] on link "Cennik" at bounding box center [90, 261] width 123 height 23
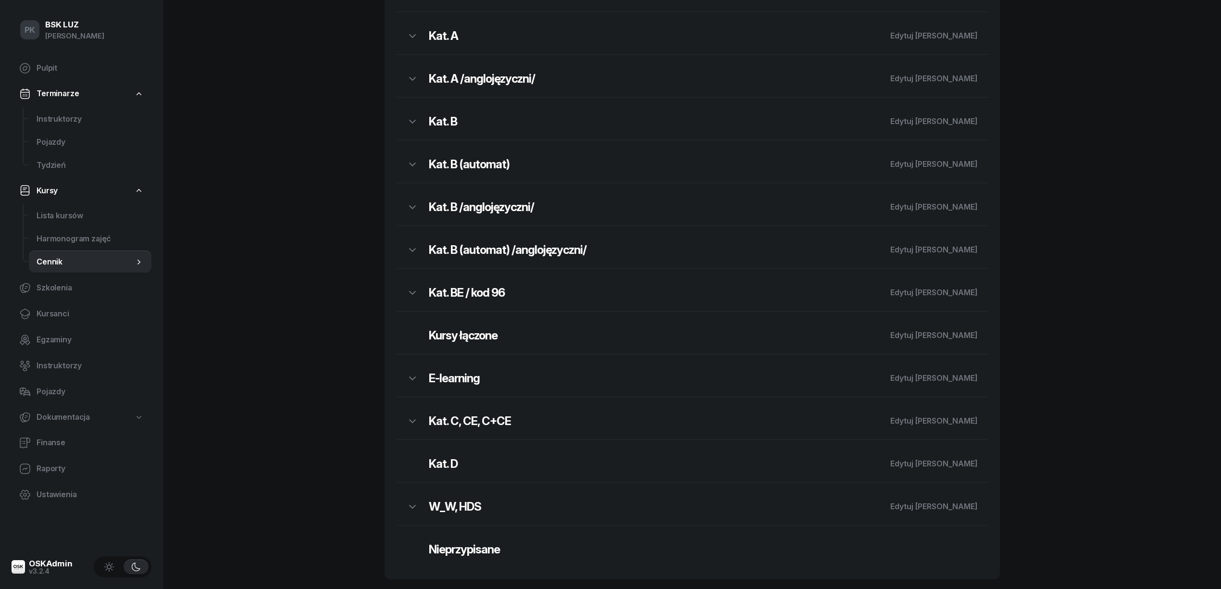
scroll to position [237, 0]
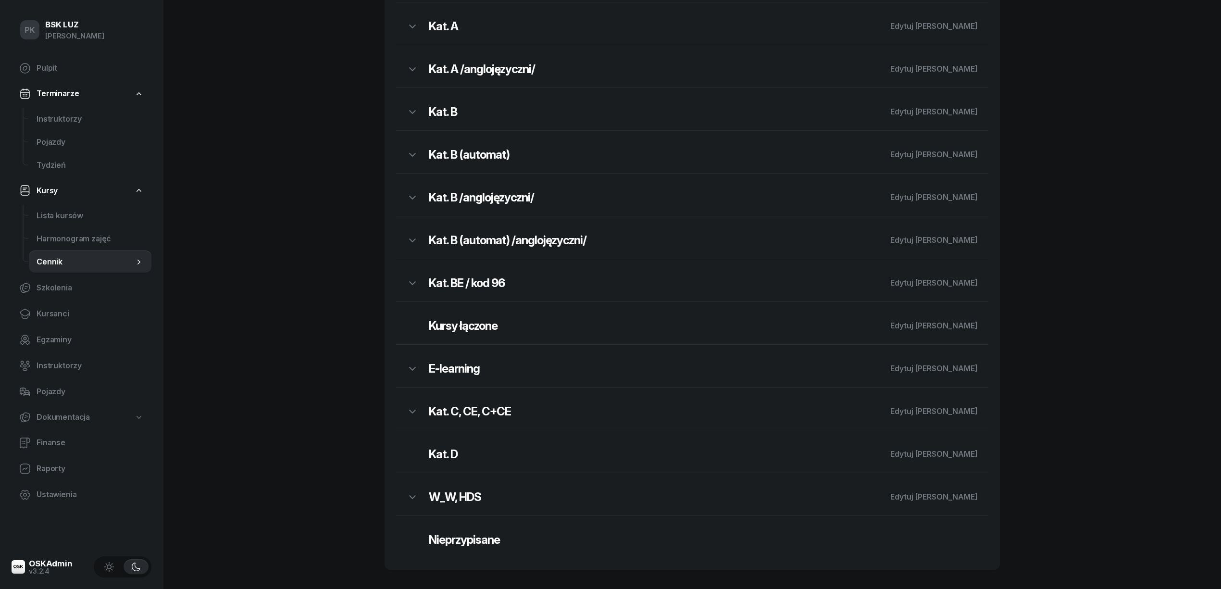
click at [481, 414] on h2 "Kat. C, CE, C+CE" at bounding box center [654, 411] width 451 height 15
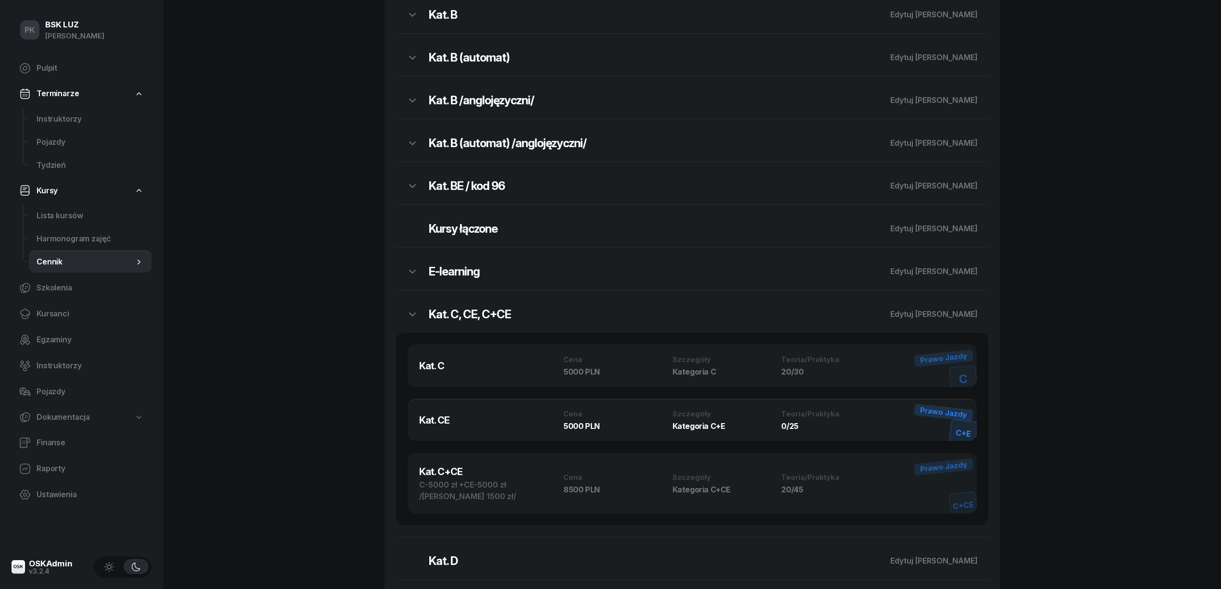
scroll to position [430, 0]
